Goal: Navigation & Orientation: Find specific page/section

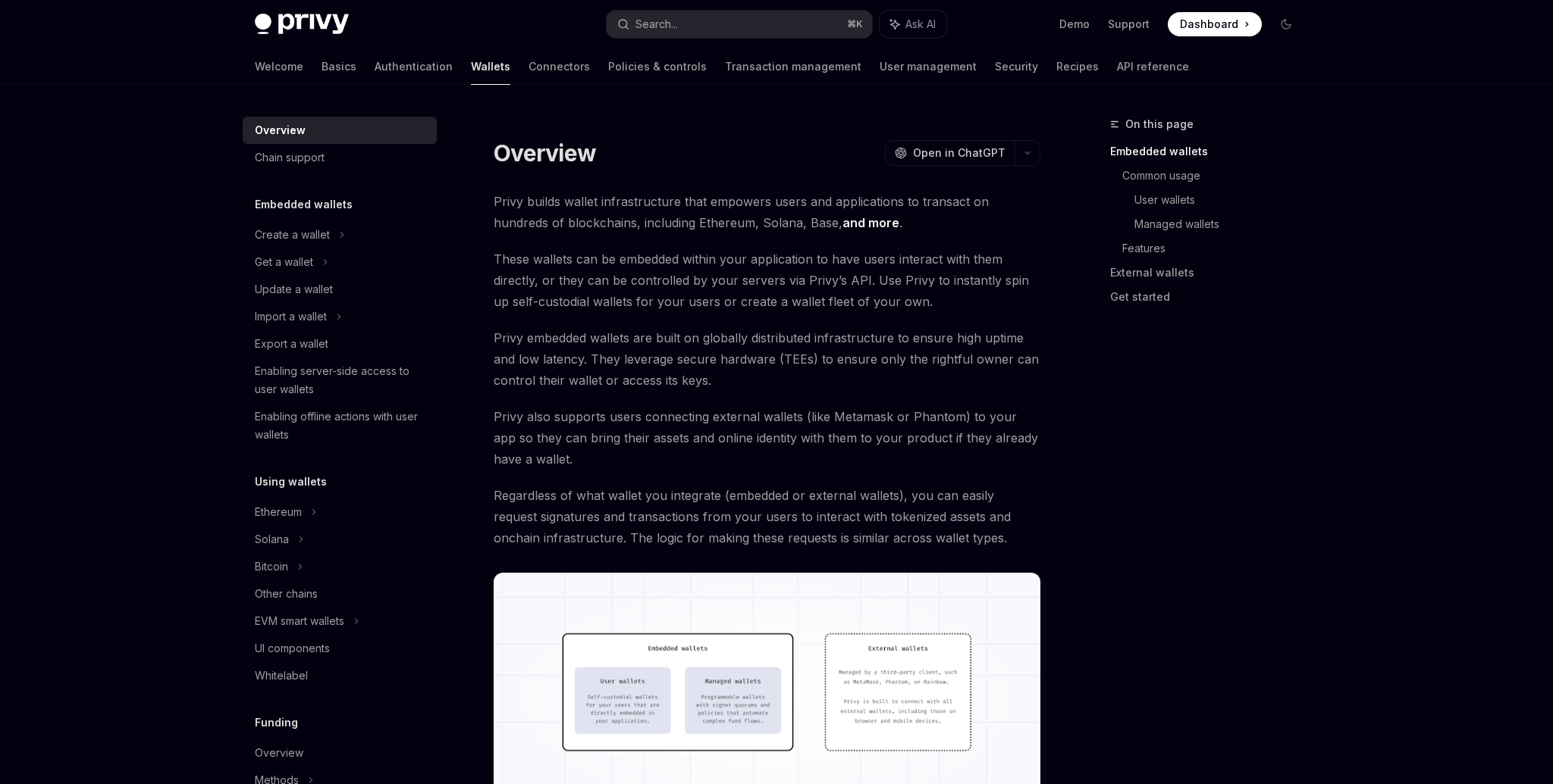
click at [1224, 21] on span "Dashboard" at bounding box center [1209, 24] width 58 height 15
type textarea "*"
click at [1208, 28] on span "Dashboard" at bounding box center [1209, 24] width 58 height 15
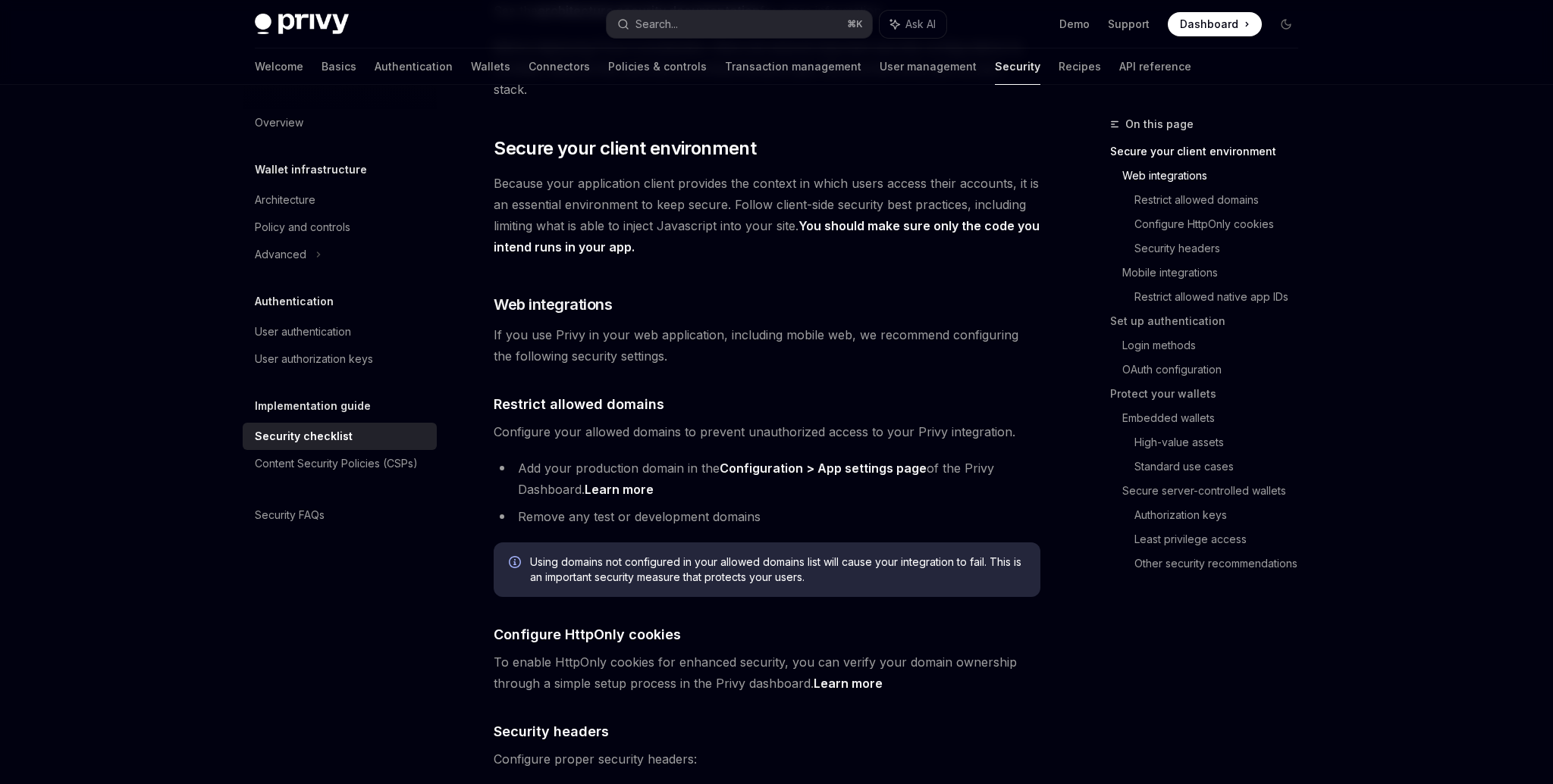
scroll to position [173, 0]
